Goal: Browse casually

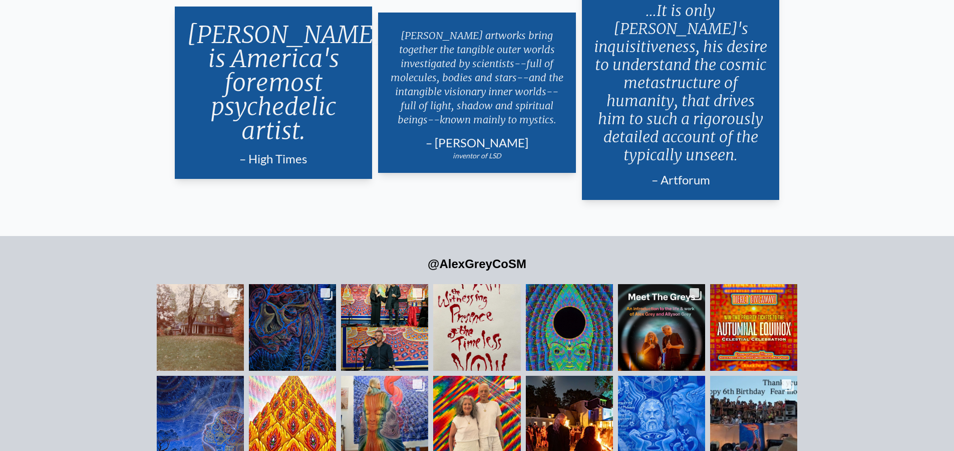
scroll to position [2405, 0]
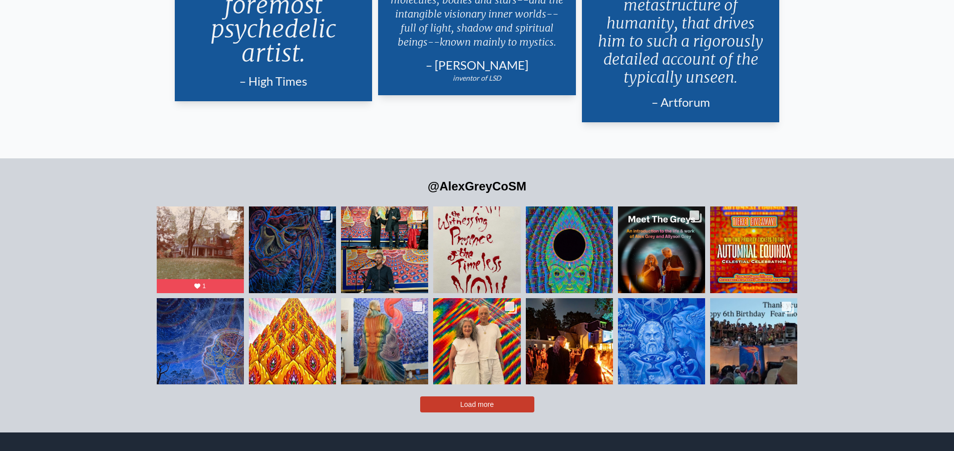
click at [473, 400] on span "Load more" at bounding box center [477, 404] width 34 height 8
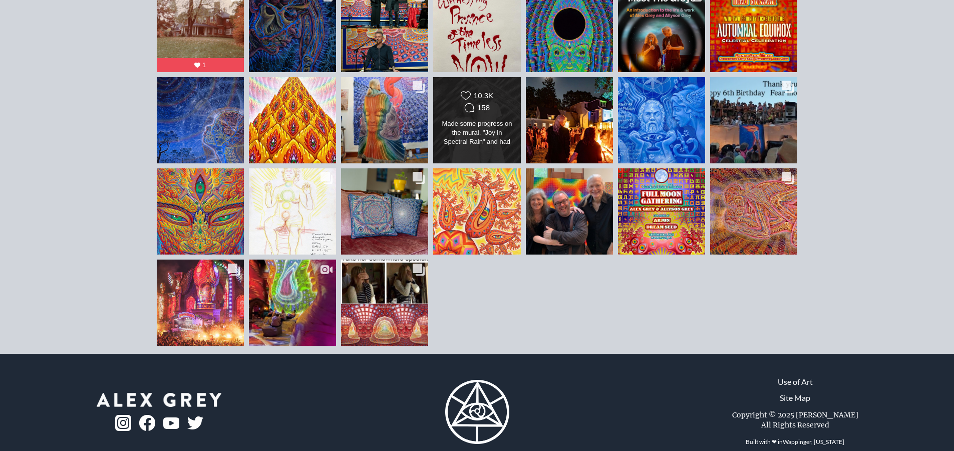
scroll to position [2628, 0]
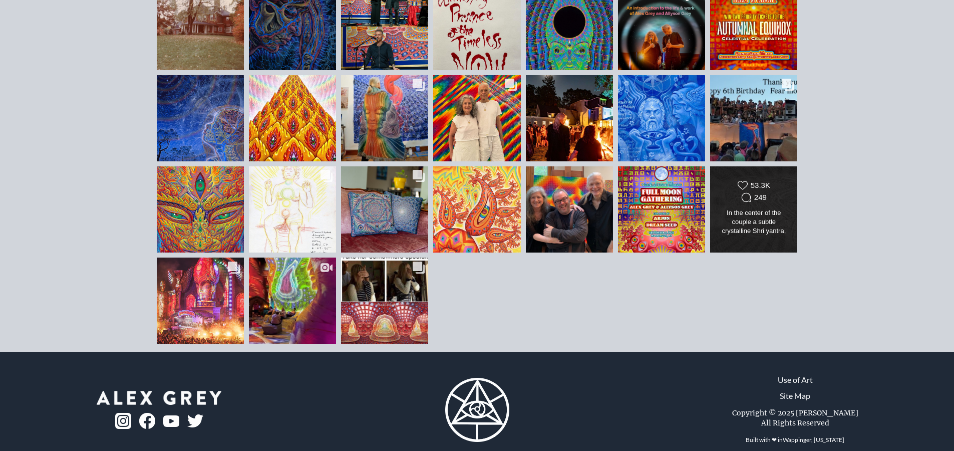
click at [772, 208] on div "In the center of the couple a subtle crystalline Shri yantra, one of the most a…" at bounding box center [754, 222] width 71 height 28
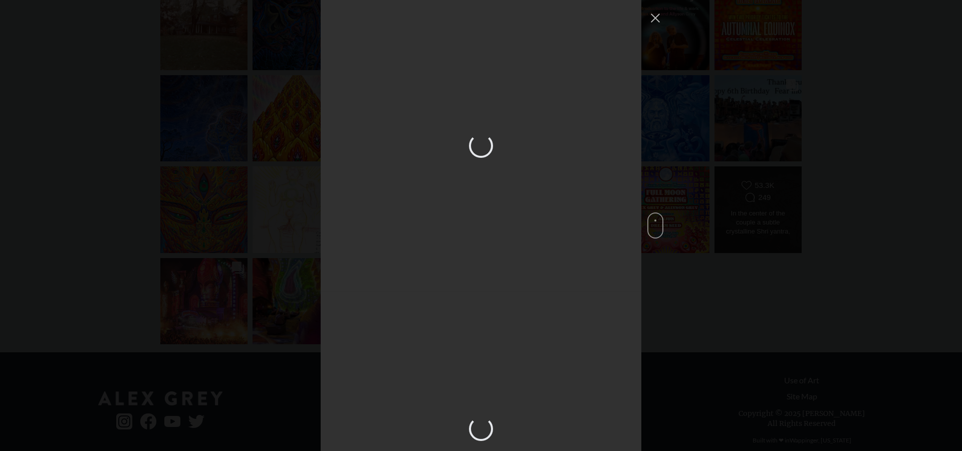
scroll to position [3872, 0]
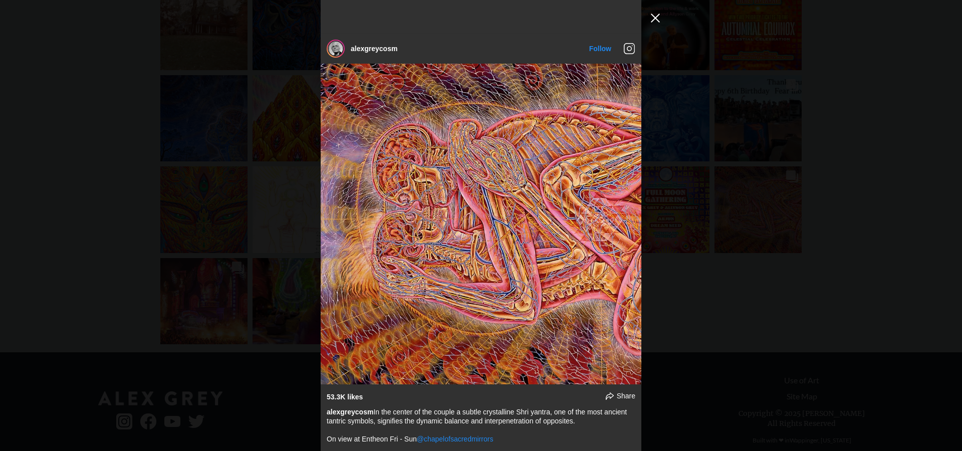
click at [653, 18] on button "Close Instagram Feed Popup" at bounding box center [655, 18] width 16 height 16
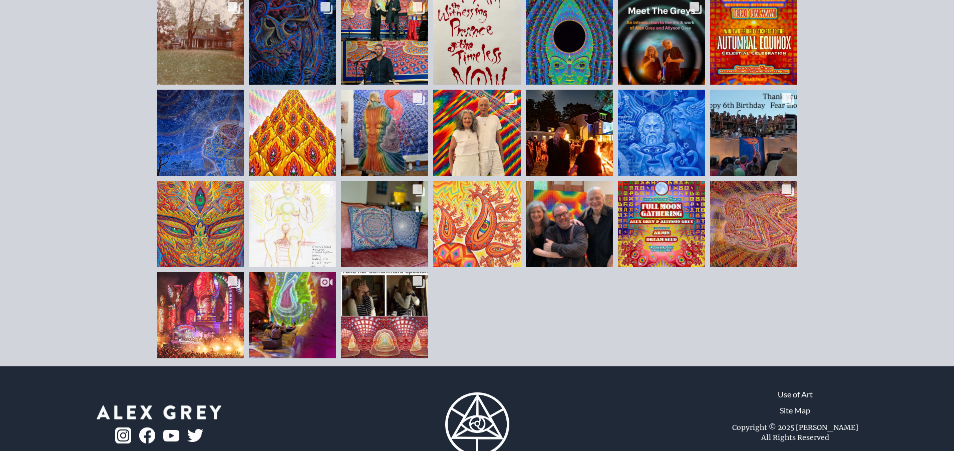
scroll to position [2628, 0]
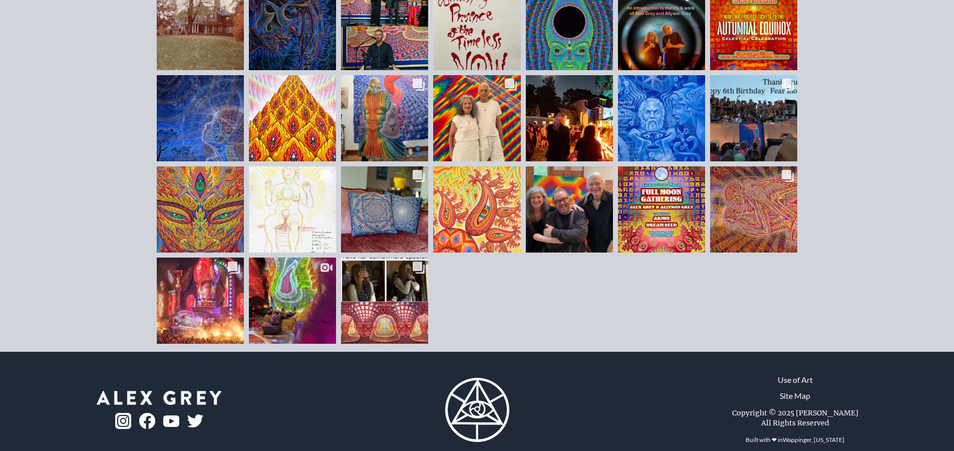
click at [147, 413] on img at bounding box center [147, 421] width 16 height 16
